Goal: Transaction & Acquisition: Download file/media

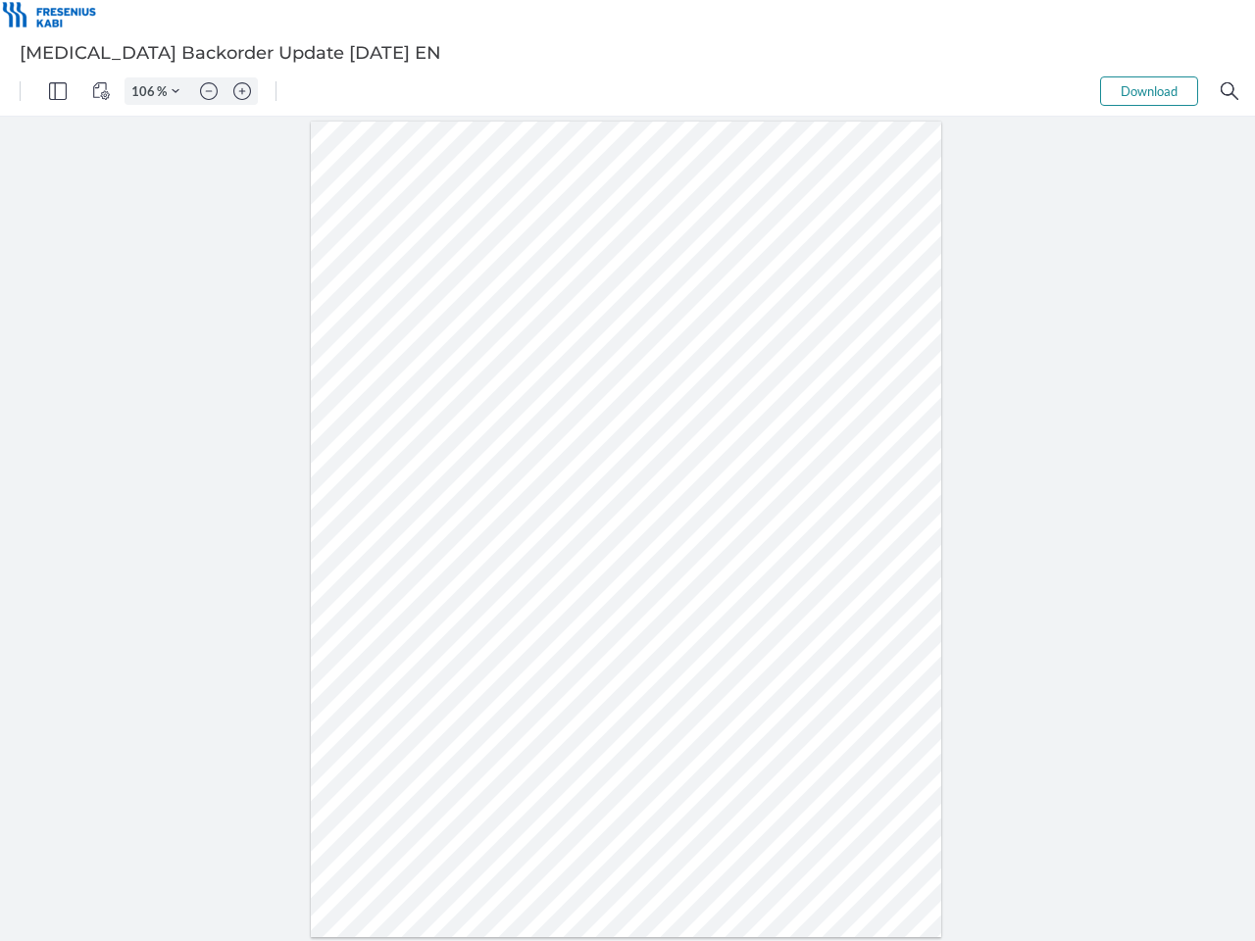
click at [58, 91] on img "Panel" at bounding box center [58, 91] width 18 height 18
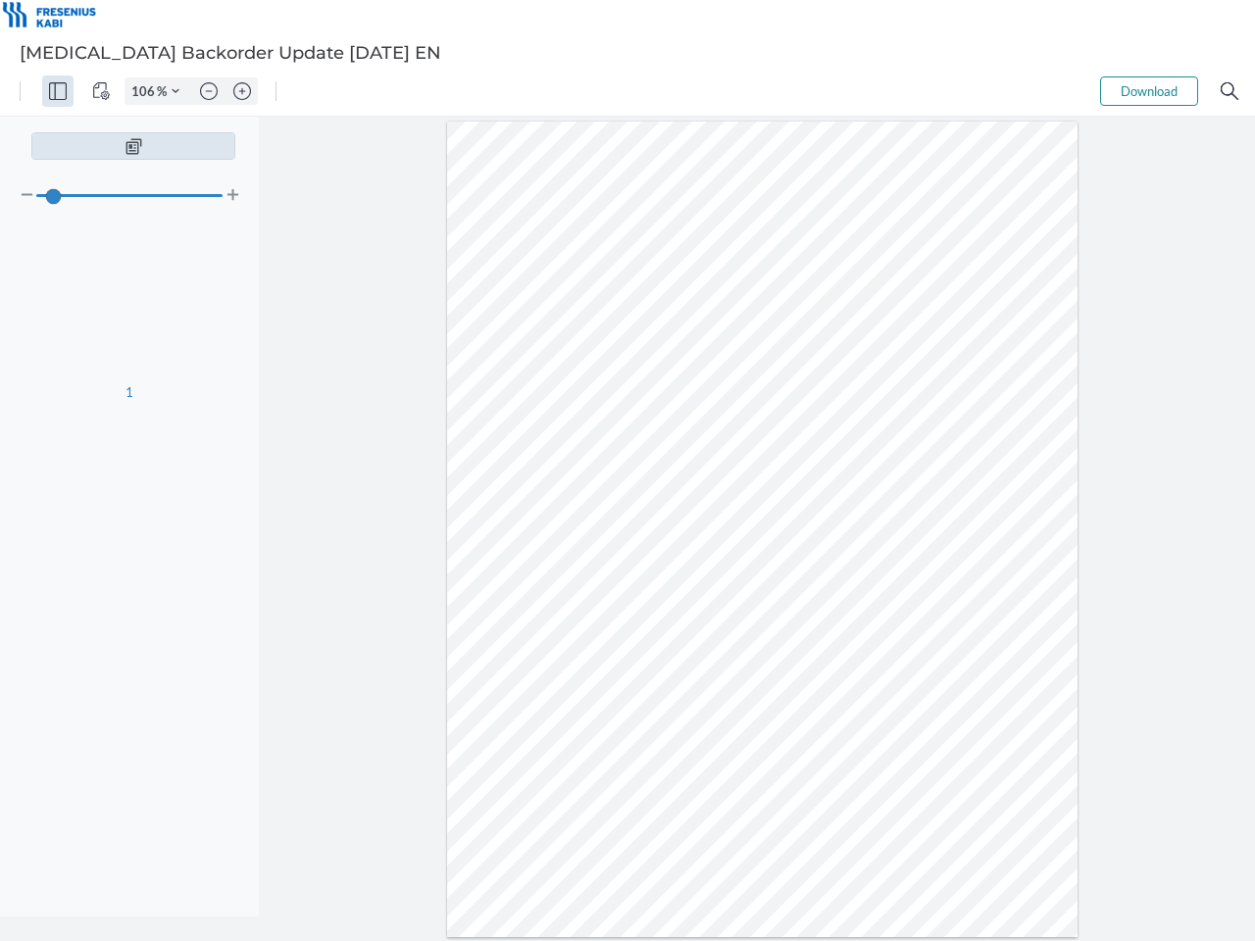
click at [101, 91] on img "View Controls" at bounding box center [101, 91] width 18 height 18
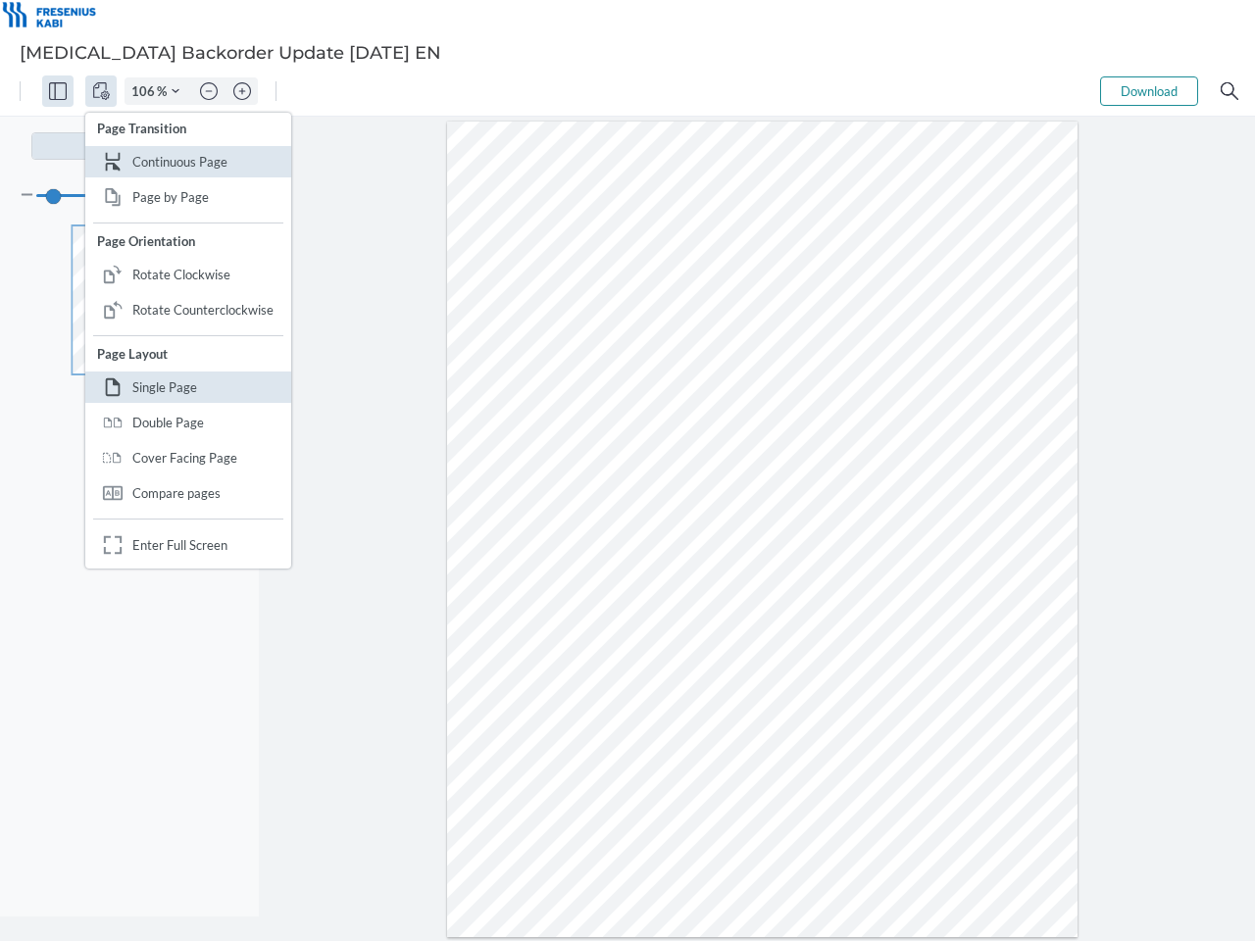
click at [146, 91] on input "106" at bounding box center [140, 91] width 31 height 18
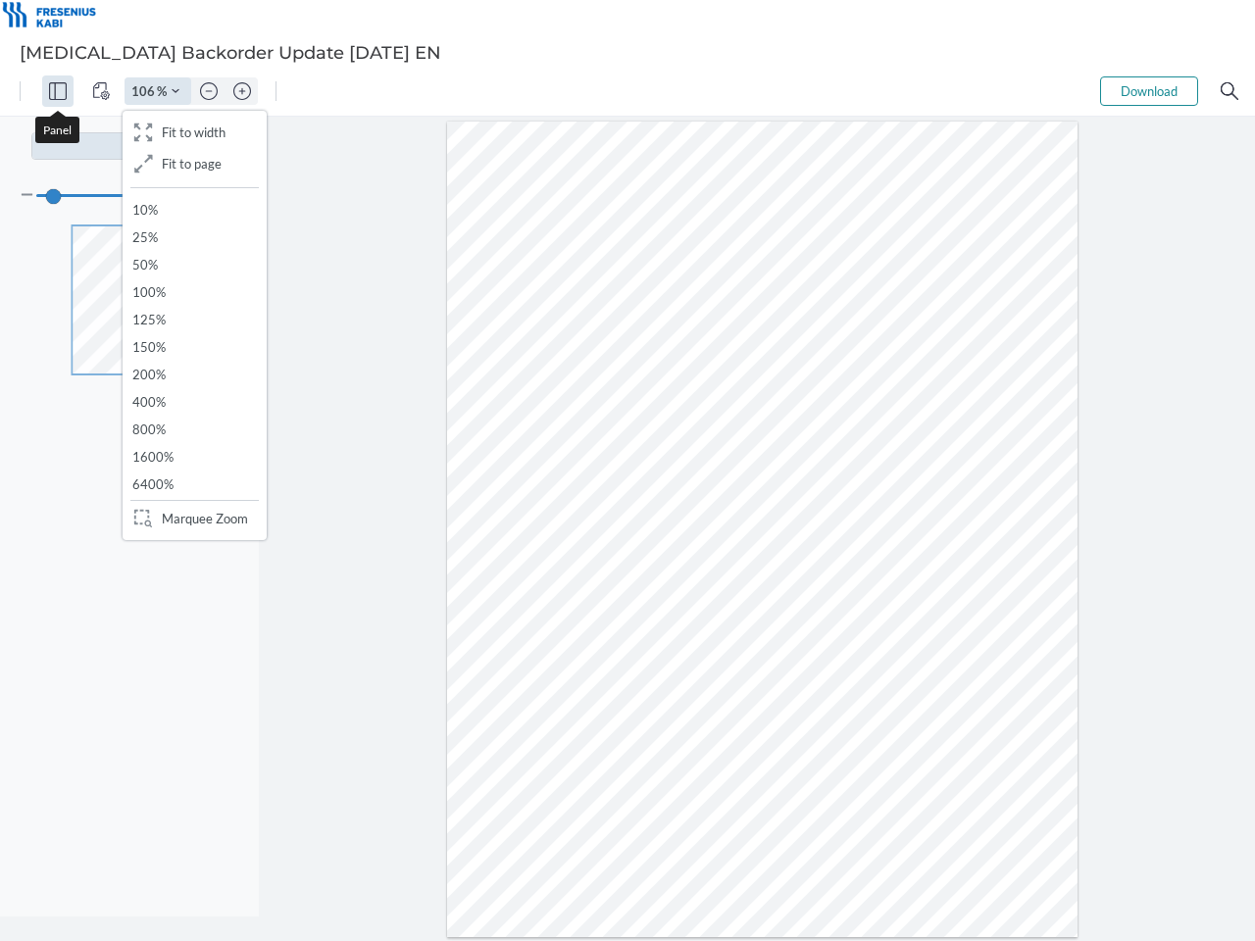
click at [175, 91] on img "Zoom Controls" at bounding box center [176, 91] width 8 height 8
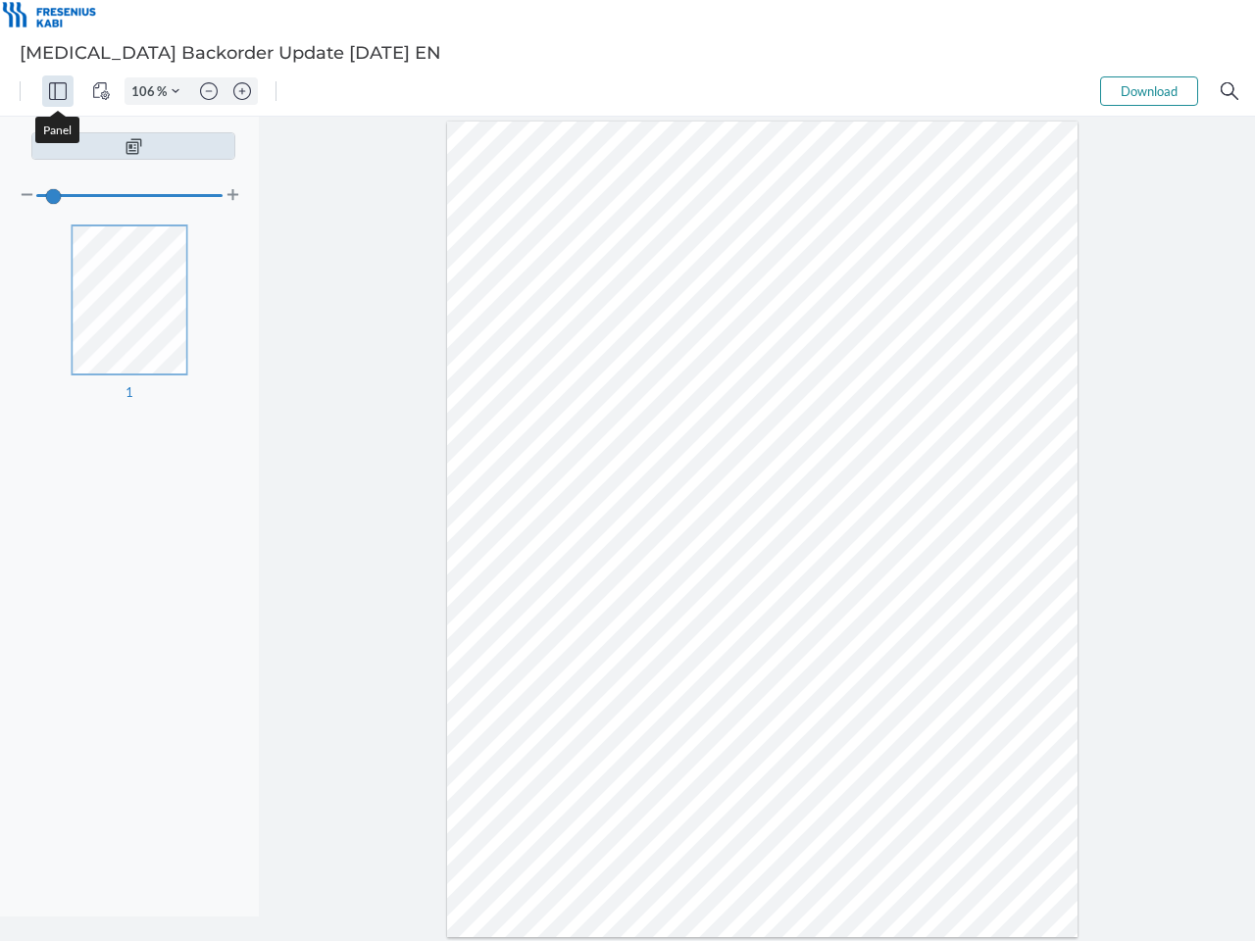
click at [209, 91] on img "Zoom out" at bounding box center [209, 91] width 18 height 18
click at [242, 91] on img "Zoom in" at bounding box center [242, 91] width 18 height 18
type input "106"
click at [1149, 91] on button "Download" at bounding box center [1149, 90] width 98 height 29
click at [1229, 91] on img "Search" at bounding box center [1230, 91] width 18 height 18
